Goal: Information Seeking & Learning: Learn about a topic

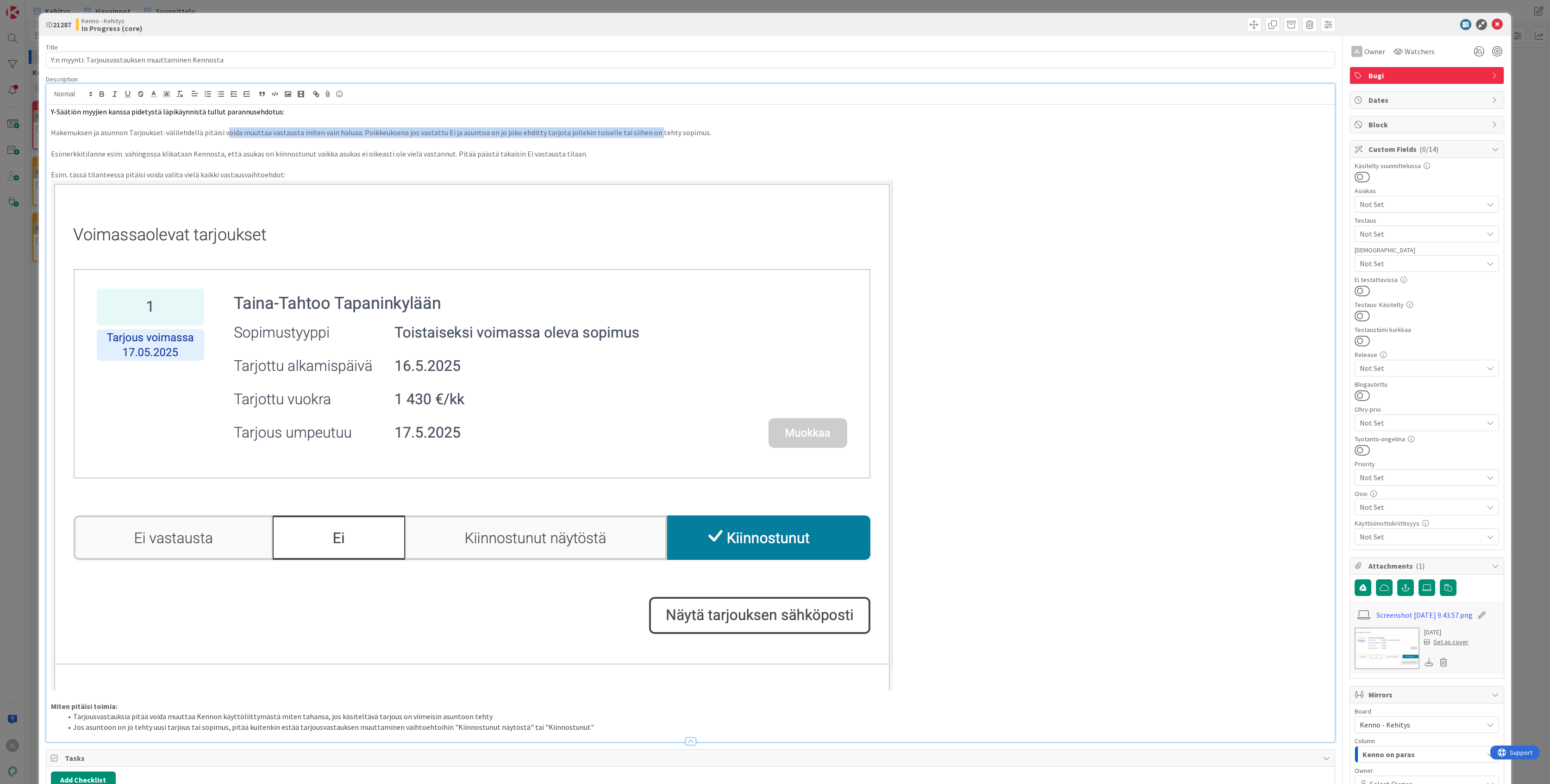
drag, startPoint x: 336, startPoint y: 137, endPoint x: 641, endPoint y: 138, distance: 305.0
click at [641, 138] on p "Hakemuksen ja asunnon Tarjoukset-välilehdellä pitäisi voida muuttaa vastausta m…" at bounding box center [691, 133] width 1280 height 11
click at [497, 140] on p at bounding box center [691, 143] width 1280 height 11
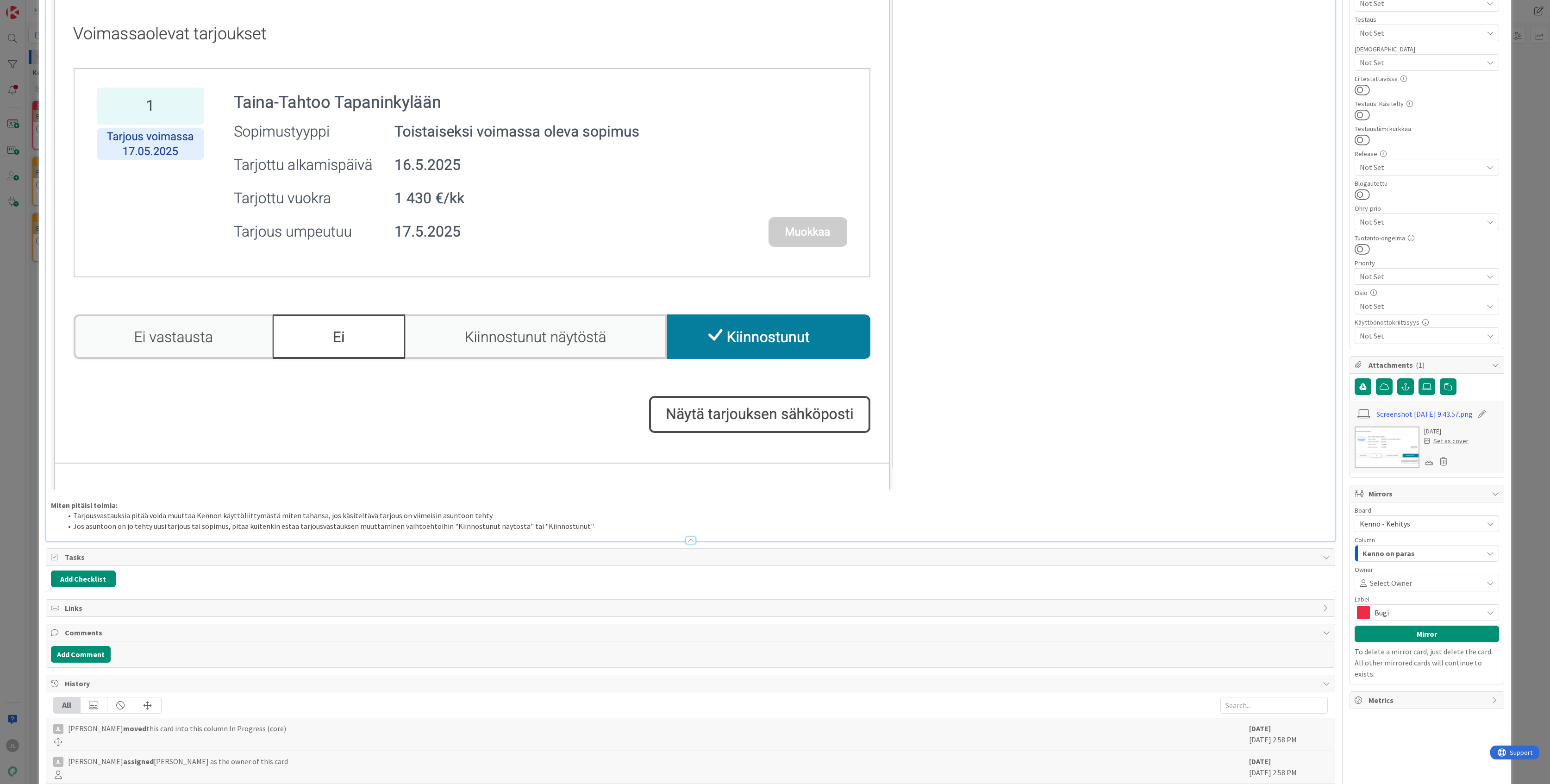
scroll to position [247, 0]
